Goal: Information Seeking & Learning: Learn about a topic

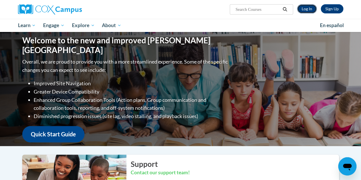
click at [305, 10] on link "Log In" at bounding box center [307, 8] width 20 height 9
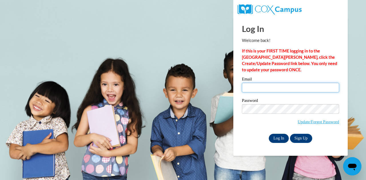
type input "stacyreagen@gmail.com"
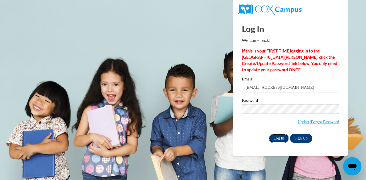
click at [278, 139] on input "Log In" at bounding box center [279, 138] width 20 height 9
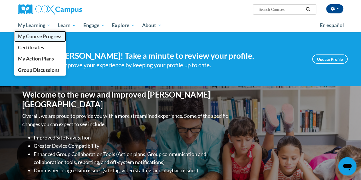
click at [33, 36] on span "My Course Progress" at bounding box center [40, 36] width 45 height 6
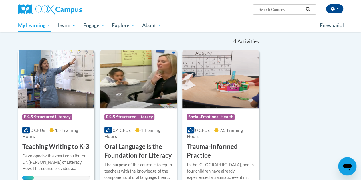
scroll to position [56, 0]
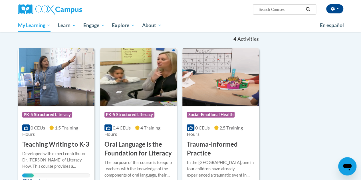
click at [121, 143] on h3 "Oral Language is the Foundation for Literacy" at bounding box center [139, 149] width 68 height 18
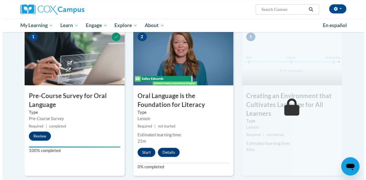
scroll to position [136, 0]
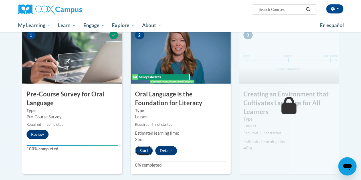
click at [144, 149] on button "Start" at bounding box center [144, 150] width 18 height 9
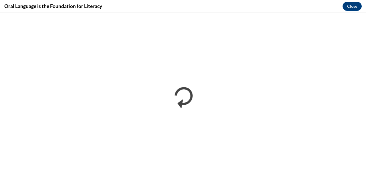
scroll to position [0, 0]
